Goal: Information Seeking & Learning: Learn about a topic

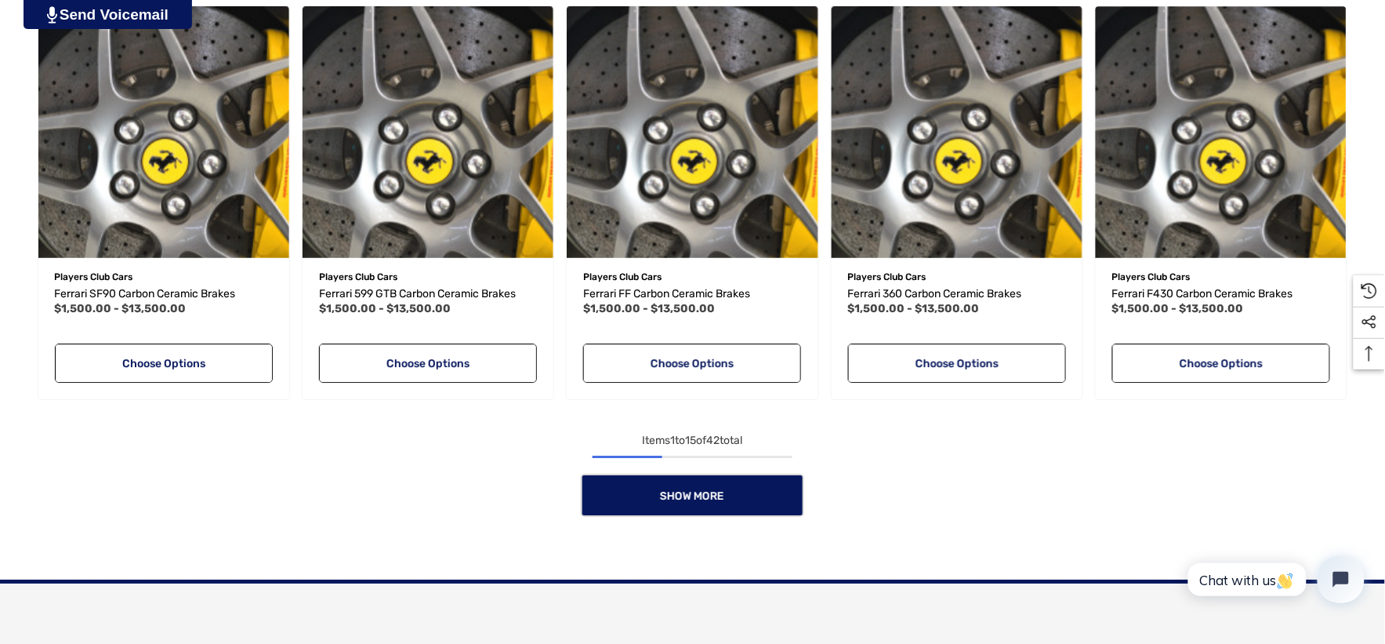
scroll to position [1480, 0]
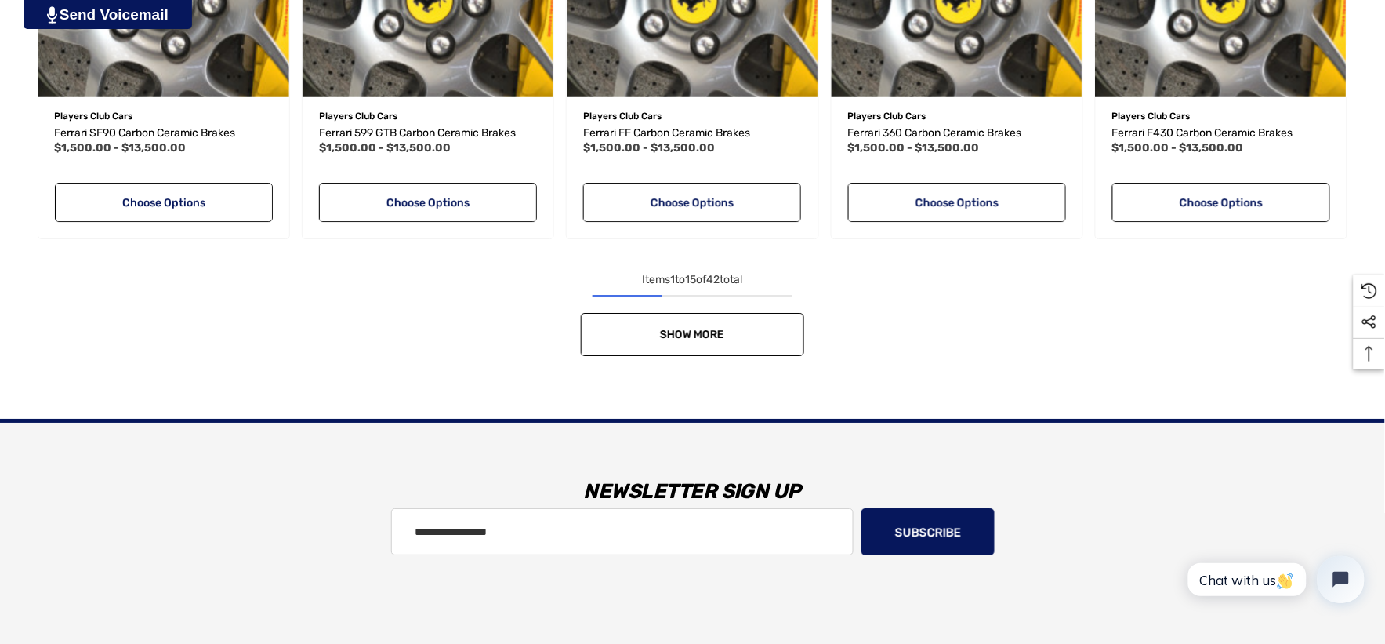
click at [766, 327] on link "Show More" at bounding box center [692, 334] width 223 height 43
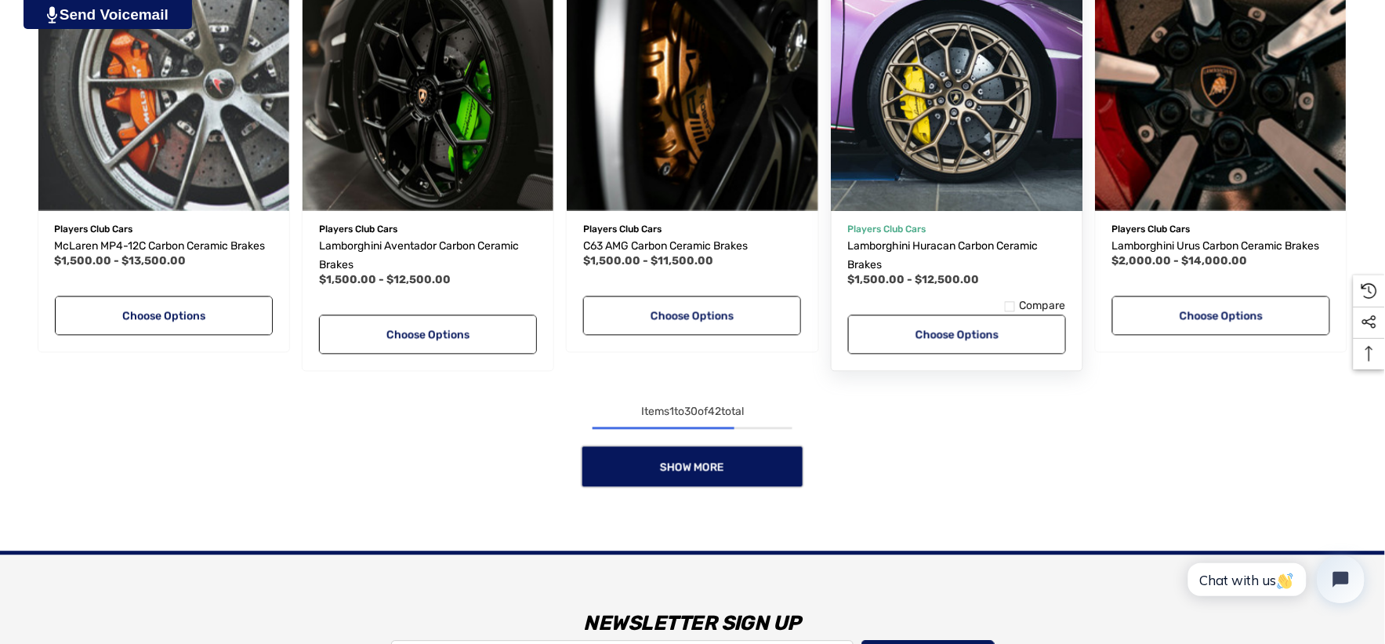
scroll to position [2700, 0]
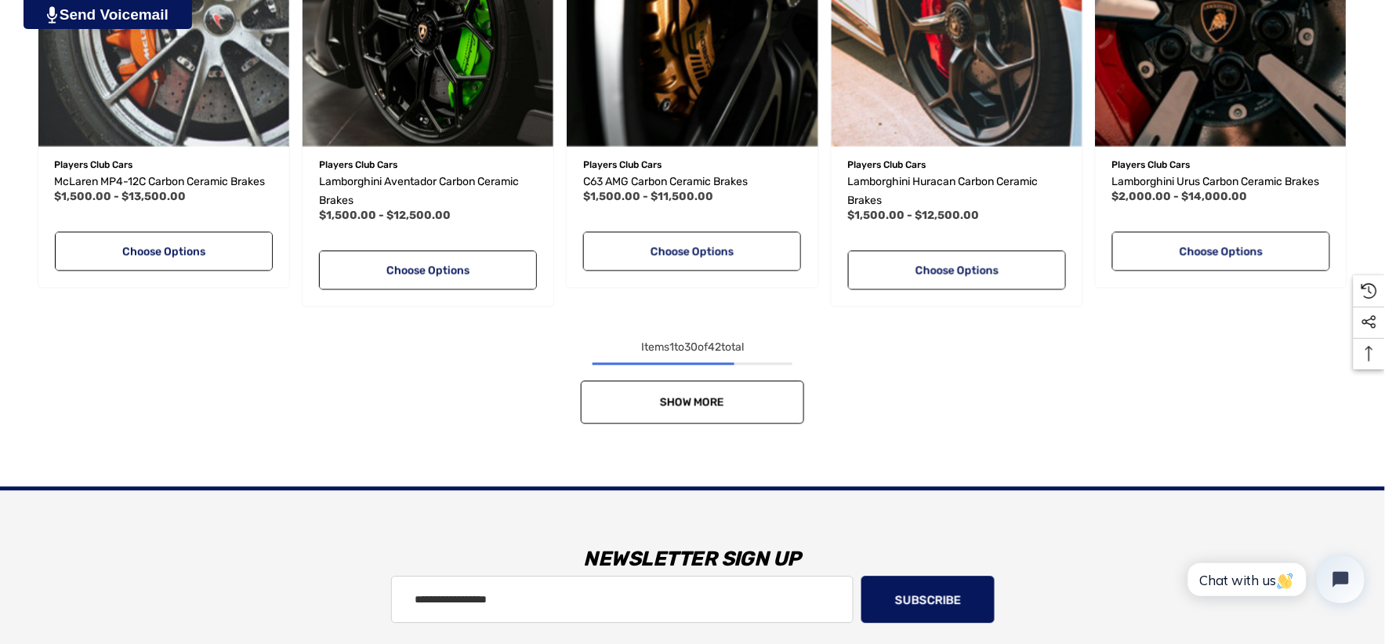
click at [753, 398] on link "Show More" at bounding box center [692, 401] width 223 height 43
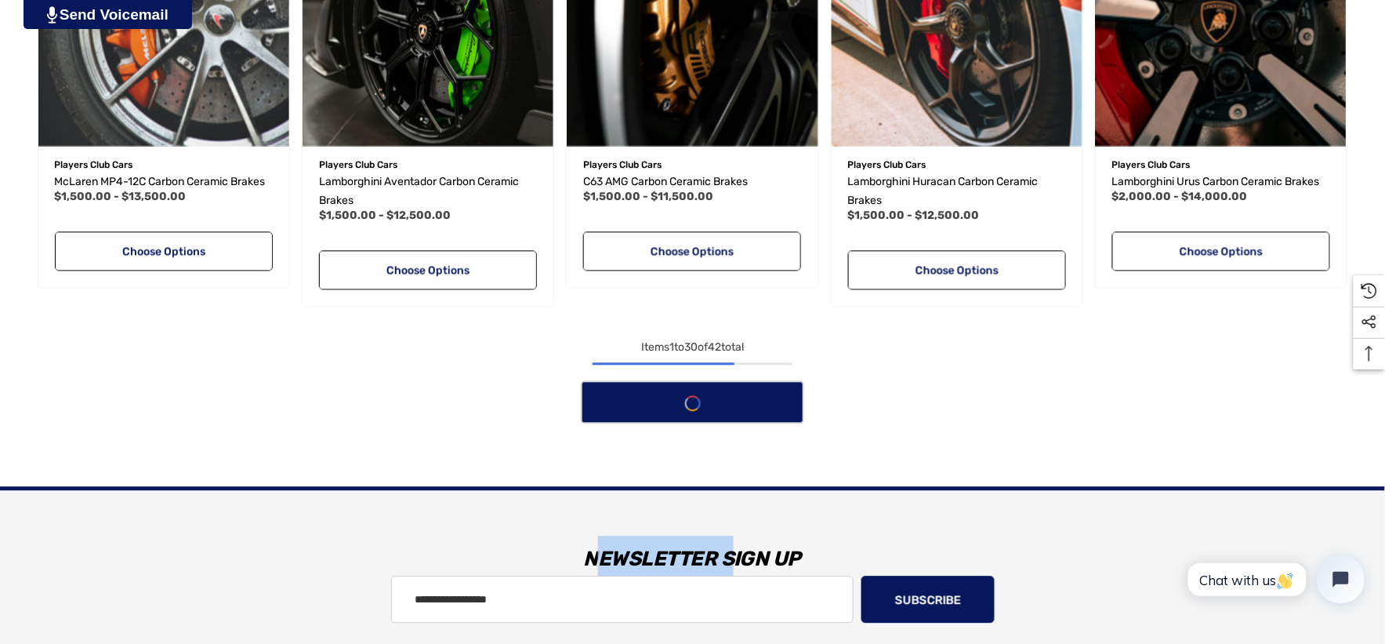
click at [754, 398] on div "Show More" at bounding box center [692, 401] width 1323 height 43
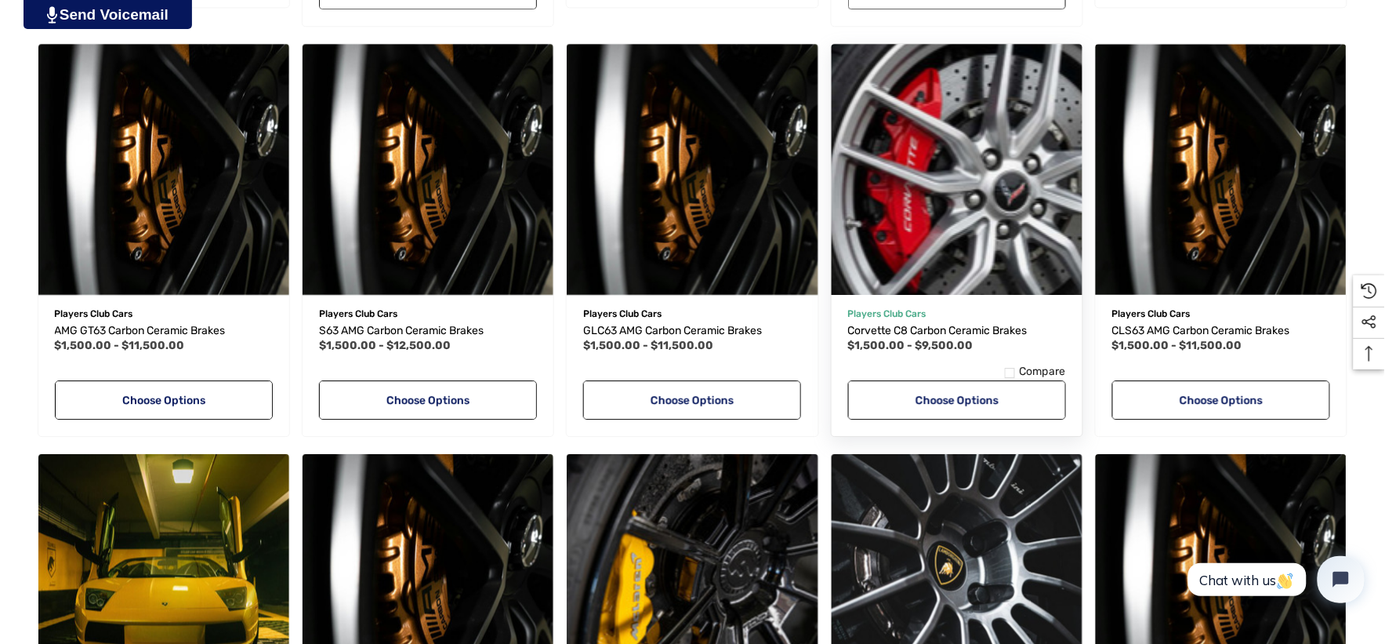
scroll to position [3310, 0]
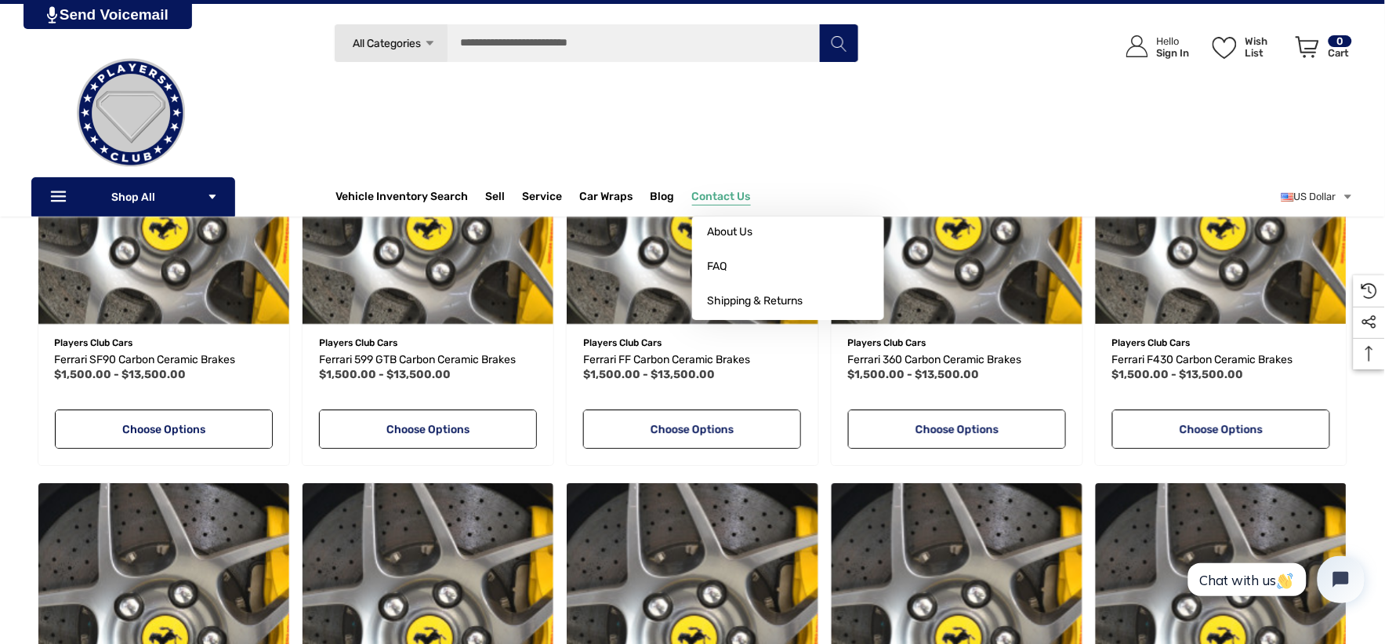
scroll to position [1219, 0]
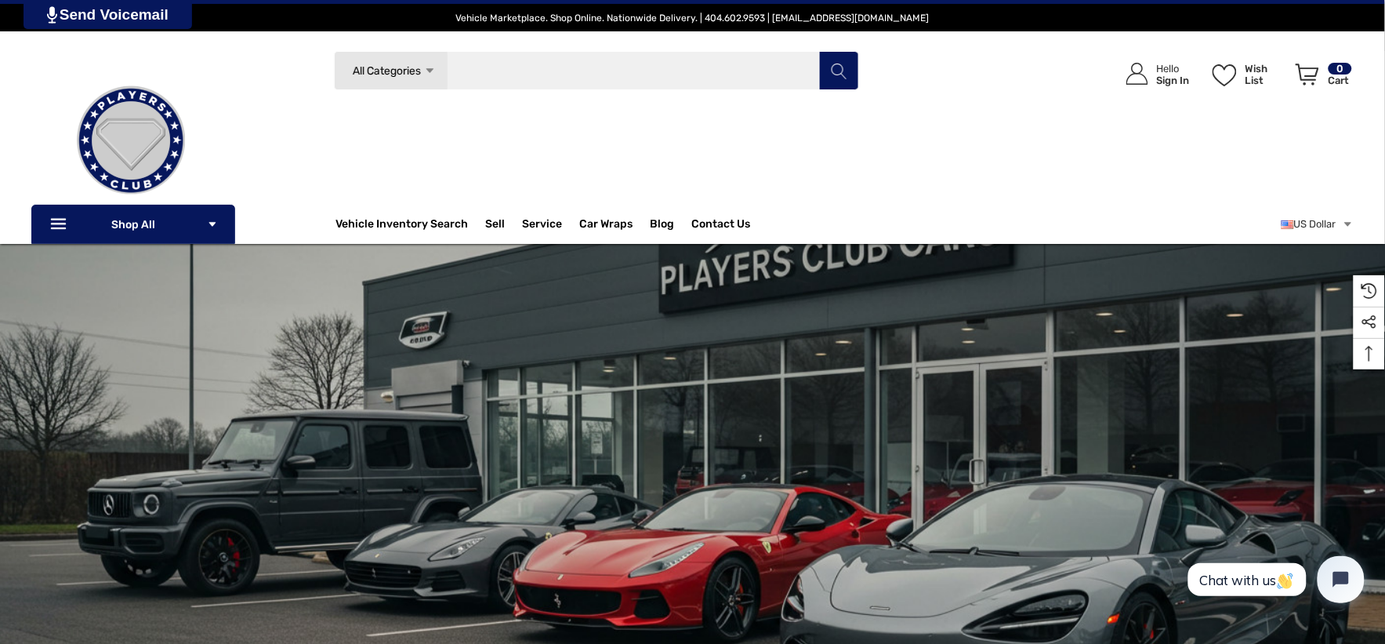
click at [477, 79] on input "Search" at bounding box center [596, 70] width 525 height 39
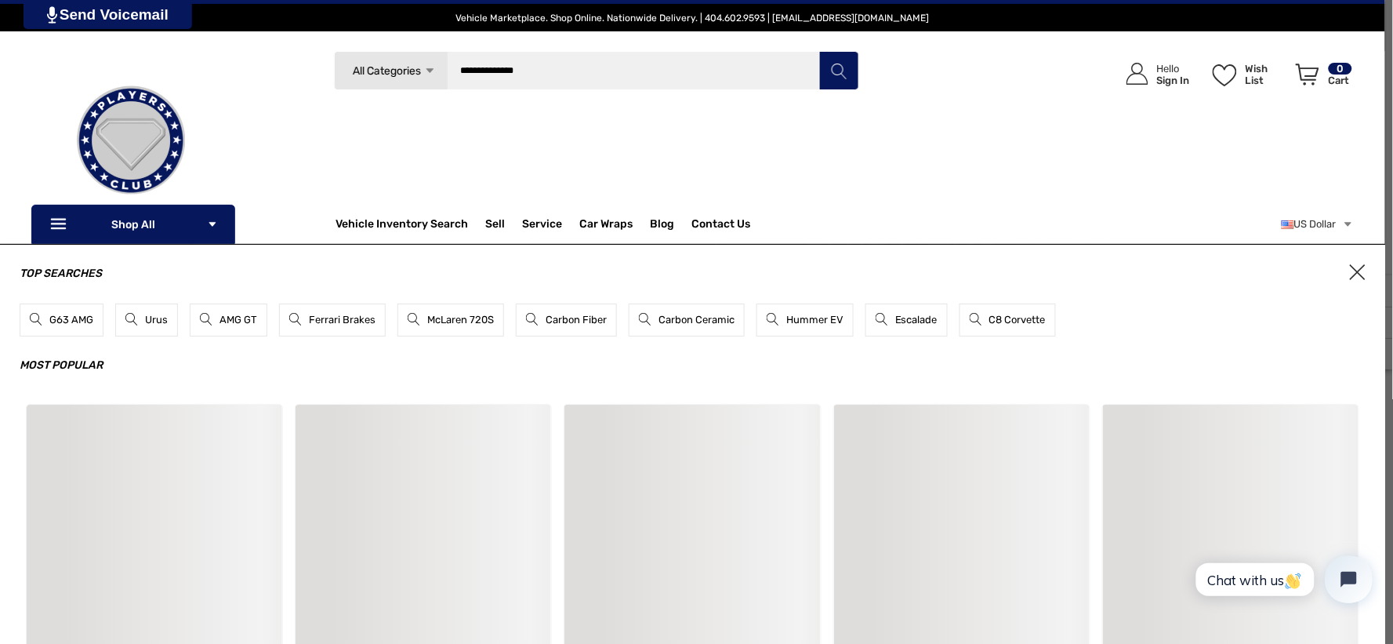
type input "**********"
click at [819, 51] on button "Search" at bounding box center [838, 70] width 39 height 39
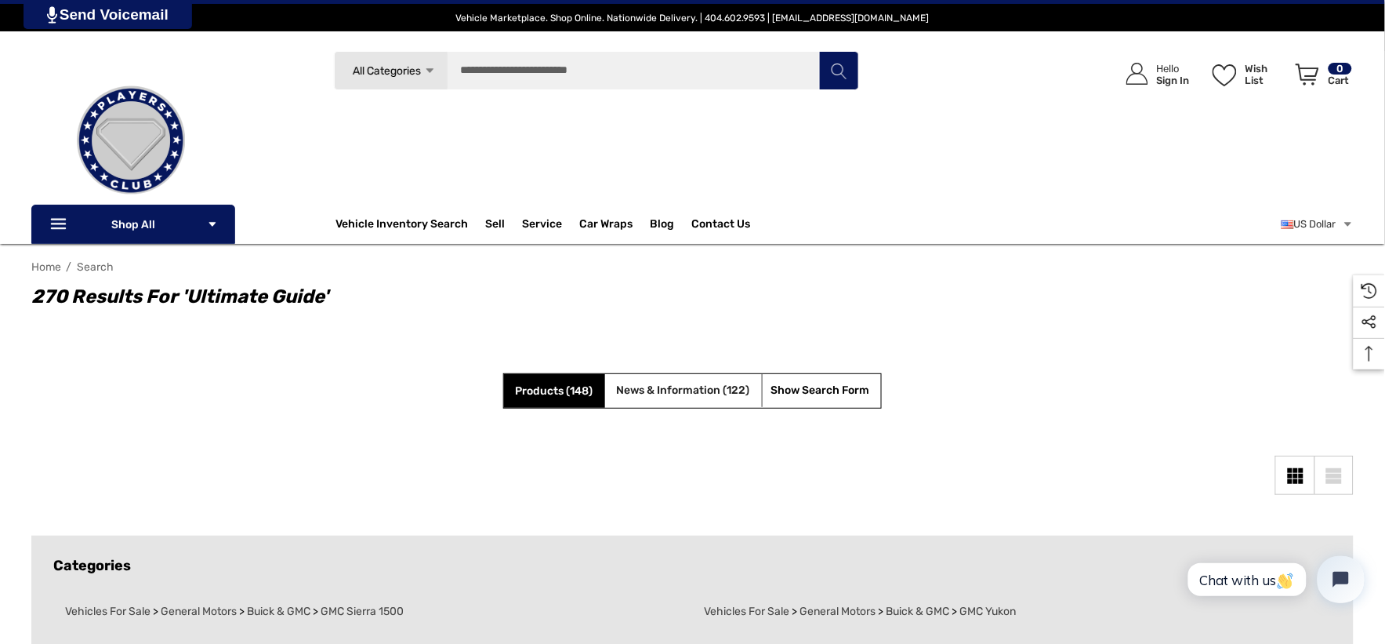
click at [686, 390] on span "News & Information (122)" at bounding box center [683, 389] width 133 height 13
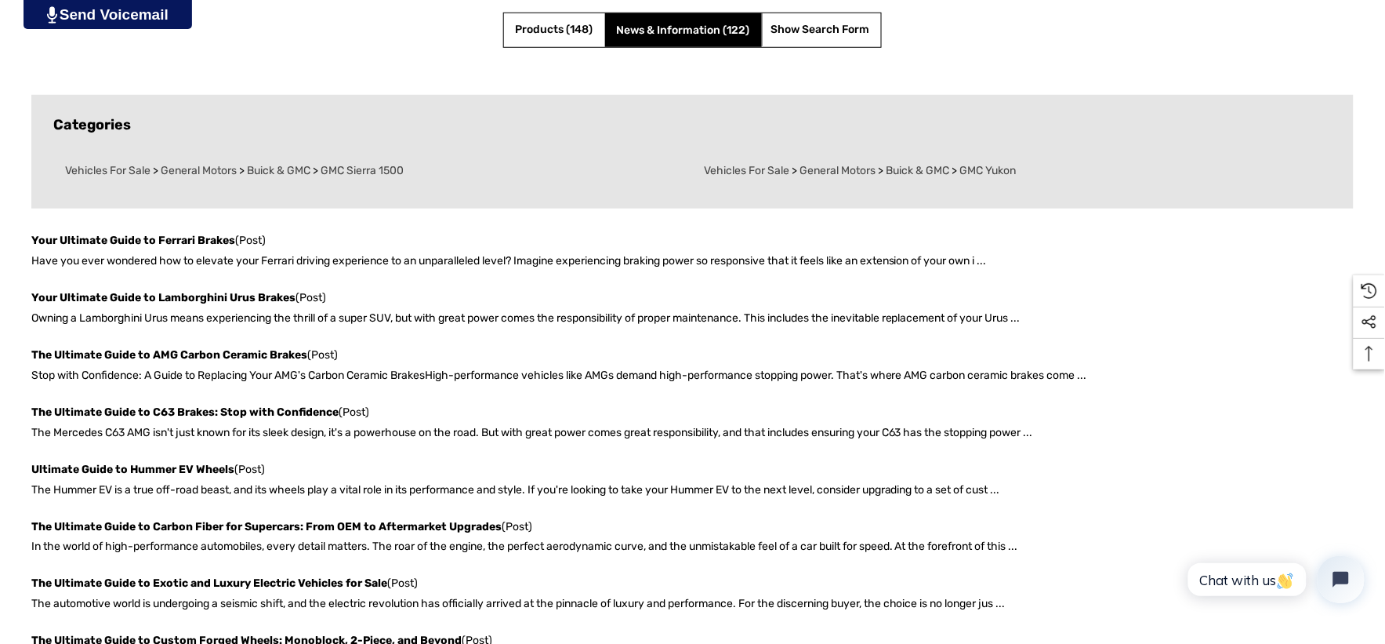
scroll to position [784, 0]
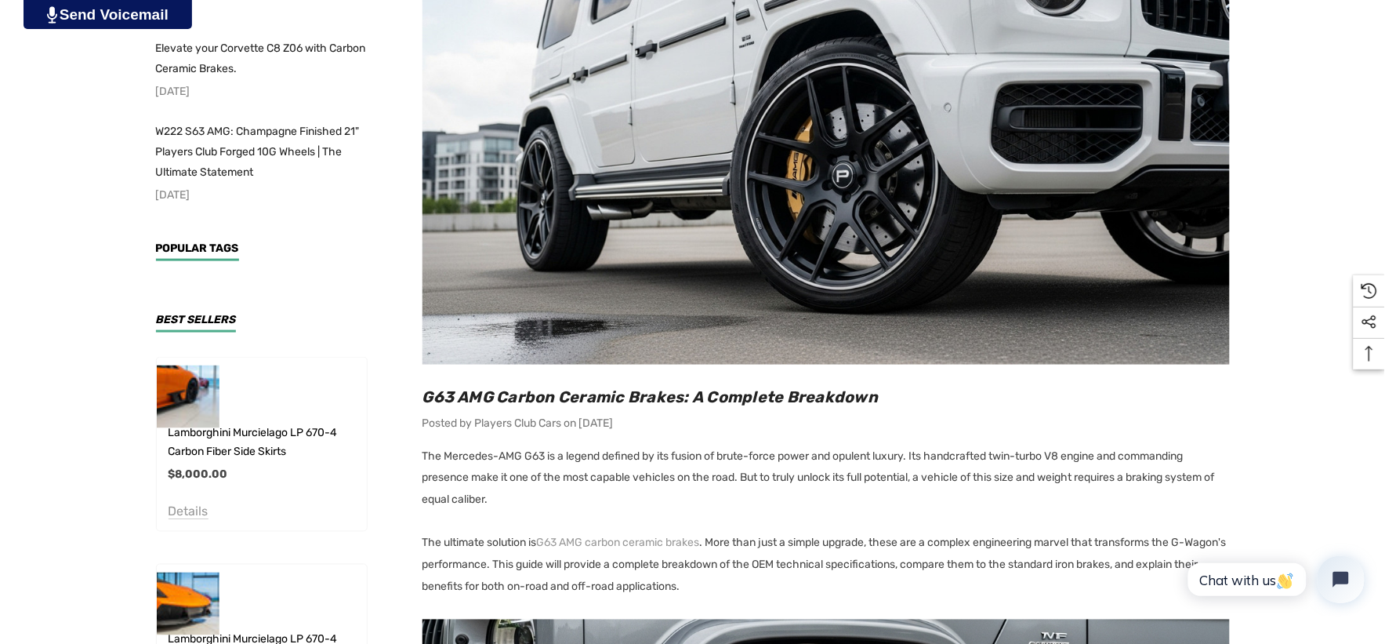
scroll to position [522, 0]
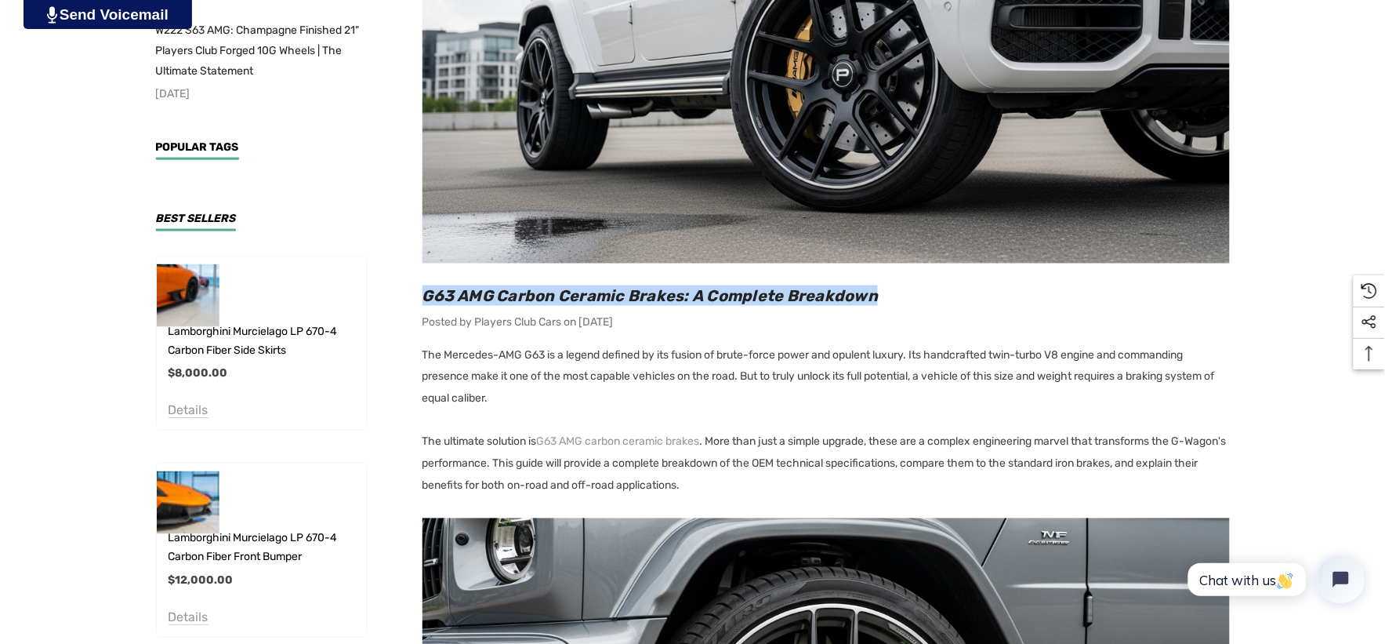
click at [895, 292] on h2 "G63 AMG Carbon Ceramic Brakes: A Complete Breakdown" at bounding box center [827, 295] width 808 height 20
copy span "G63 AMG Carbon Ceramic Brakes: A Complete Breakdown"
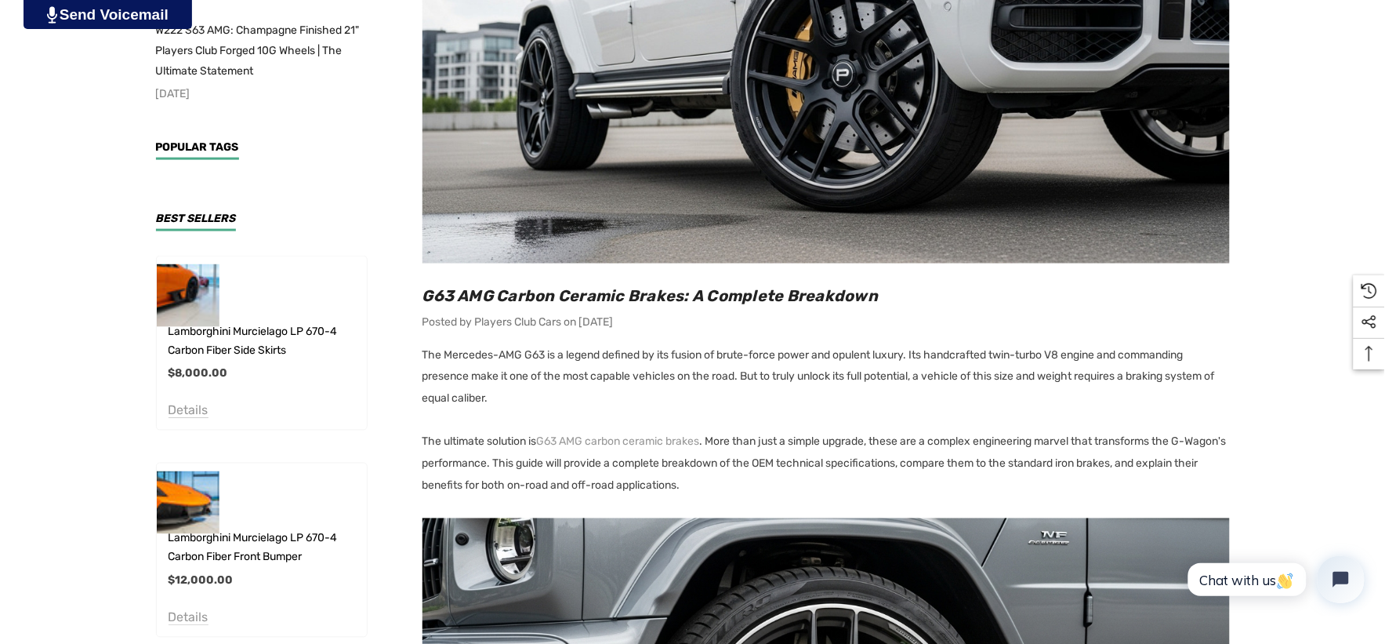
click at [541, 458] on p "The ultimate solution is G63 AMG carbon ceramic brakes . More than just a simpl…" at bounding box center [827, 464] width 808 height 66
click at [539, 460] on p "The ultimate solution is G63 AMG carbon ceramic brakes . More than just a simpl…" at bounding box center [827, 464] width 808 height 66
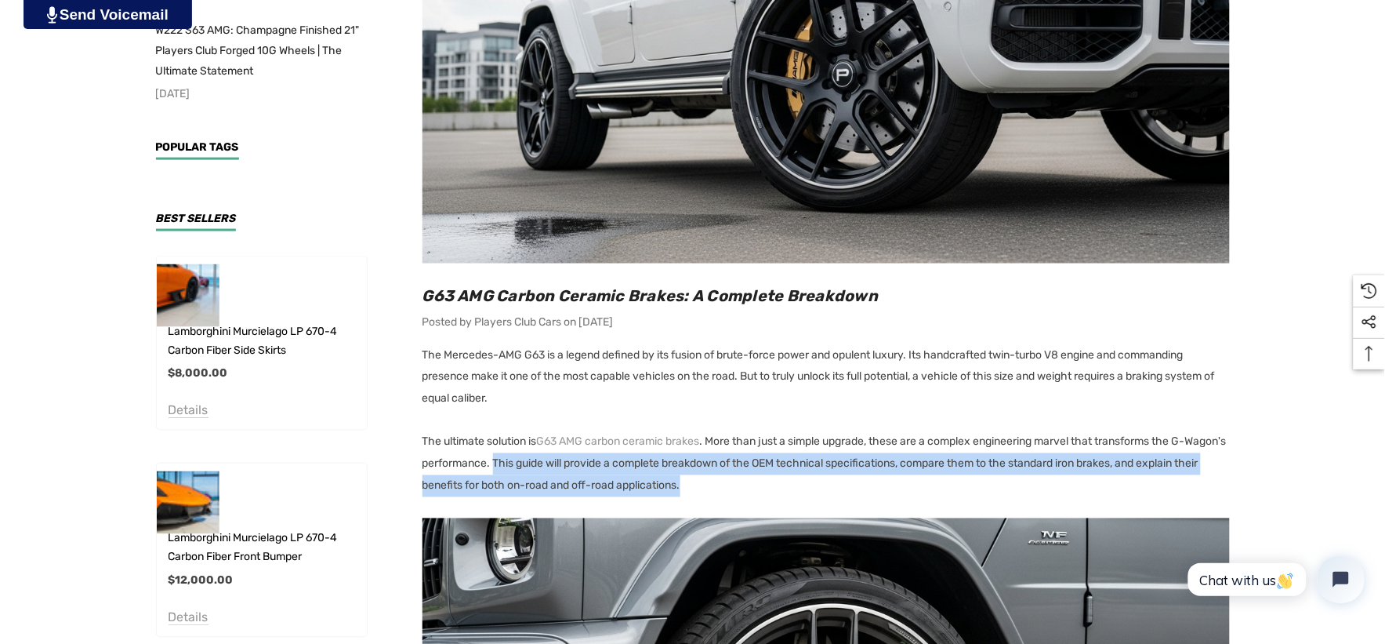
click at [804, 483] on p "The ultimate solution is G63 AMG carbon ceramic brakes . More than just a simpl…" at bounding box center [827, 464] width 808 height 66
click at [804, 484] on p "The ultimate solution is G63 AMG carbon ceramic brakes . More than just a simpl…" at bounding box center [827, 464] width 808 height 66
copy p "This guide will provide a complete breakdown of the OEM technical specification…"
